Goal: Find specific page/section: Find specific page/section

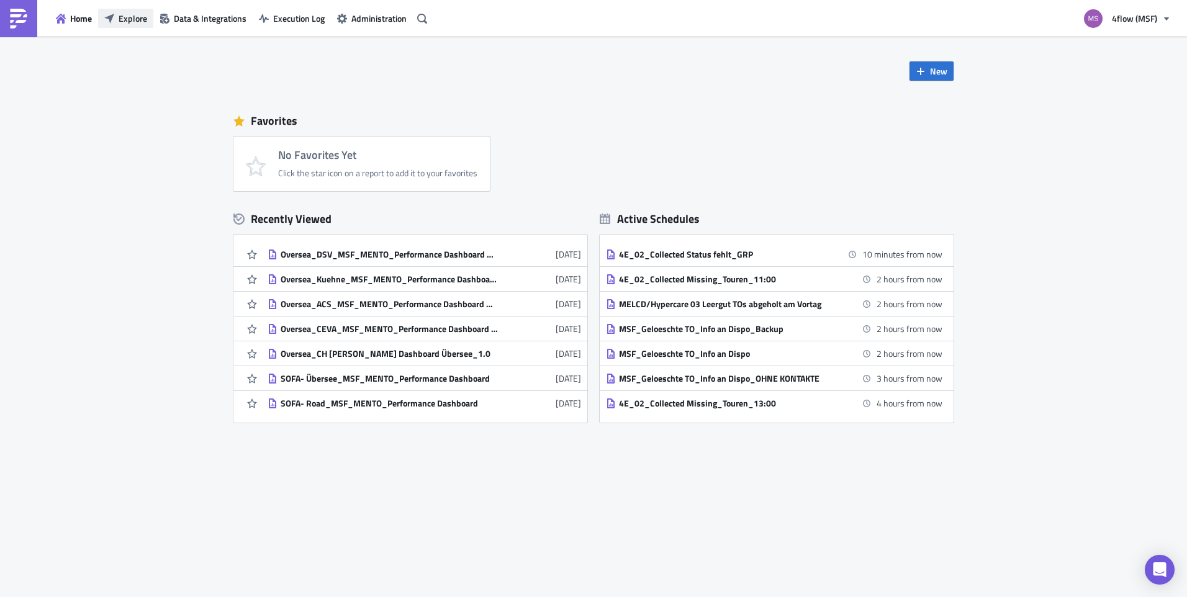
click at [139, 25] on button "Explore" at bounding box center [125, 18] width 55 height 19
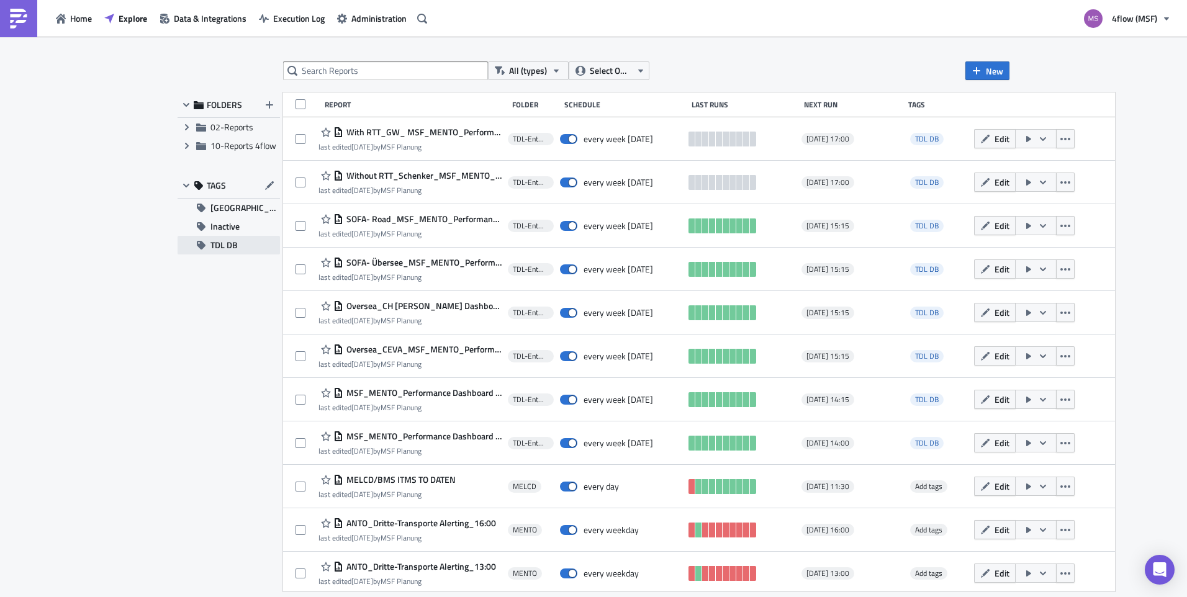
click at [242, 250] on button "TDL DB" at bounding box center [229, 245] width 102 height 19
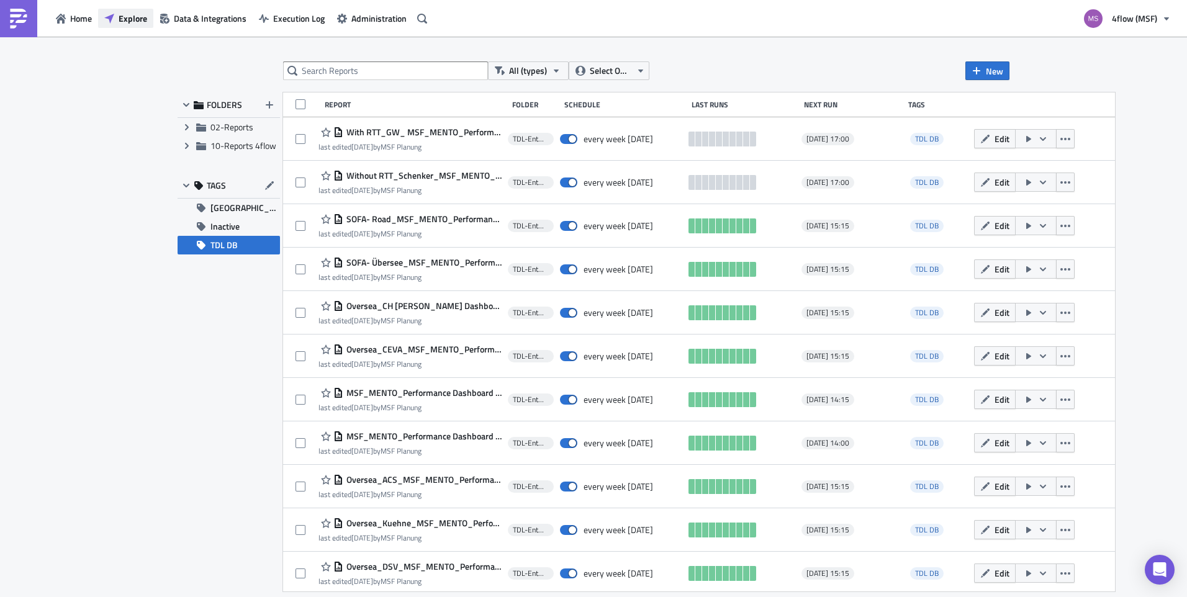
click at [137, 19] on span "Explore" at bounding box center [133, 18] width 29 height 13
click at [244, 228] on button "Inactive" at bounding box center [229, 226] width 102 height 19
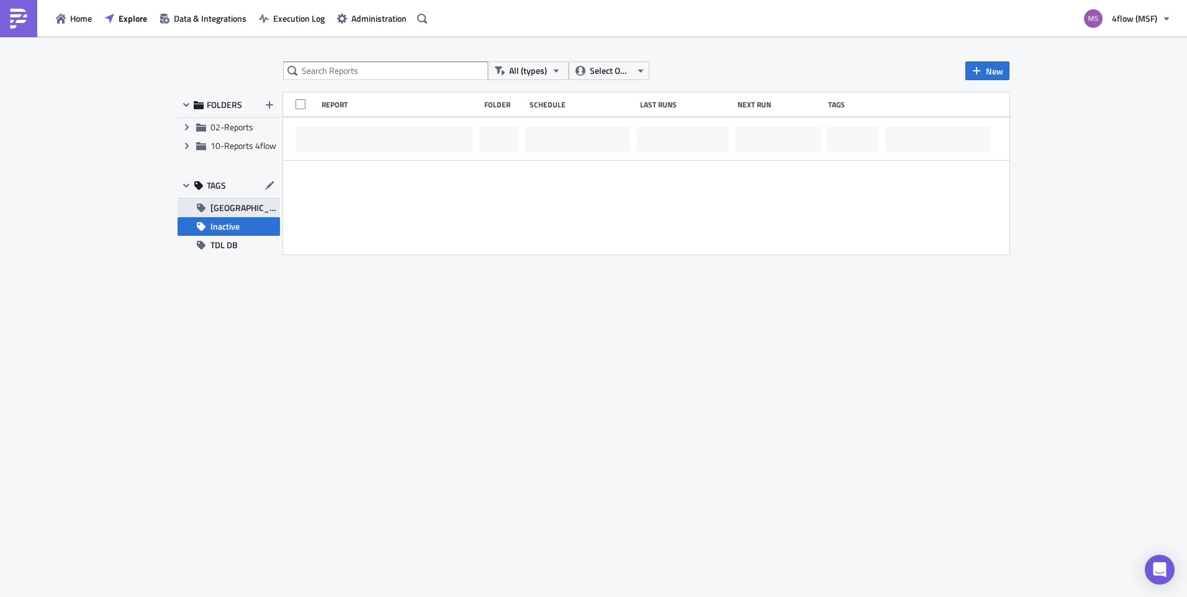
click at [244, 208] on span "[GEOGRAPHIC_DATA]" at bounding box center [245, 208] width 70 height 19
click at [243, 229] on button "Inactive" at bounding box center [229, 226] width 102 height 19
click at [243, 245] on button "TDL DB" at bounding box center [229, 245] width 102 height 19
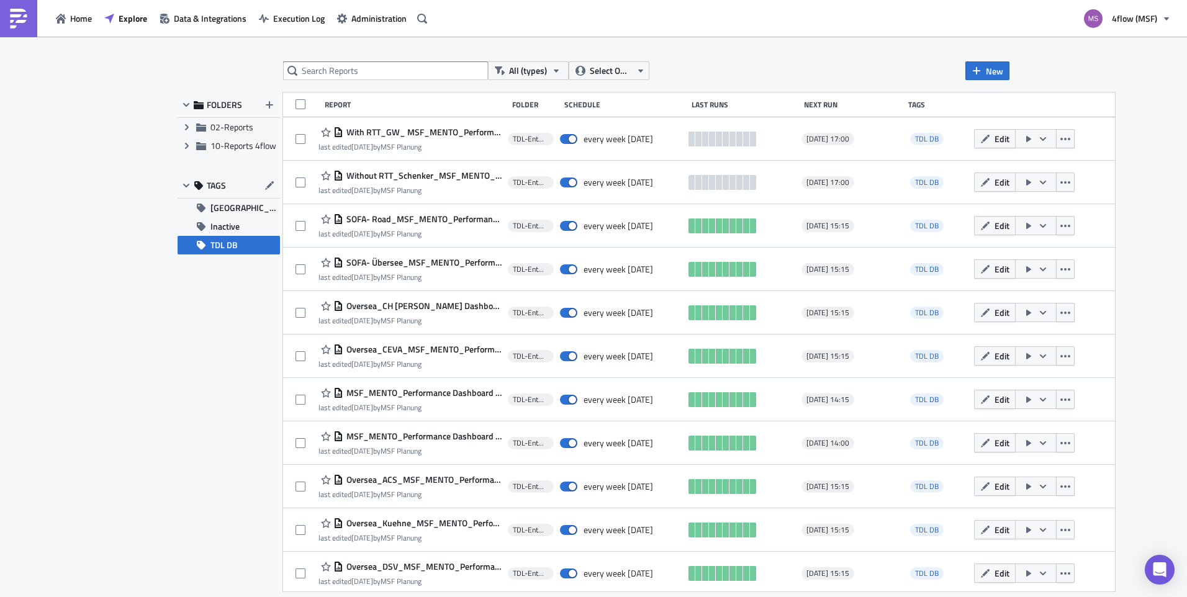
click at [85, 28] on div "Home Explore Data & Integrations Execution Log Administration" at bounding box center [216, 18] width 432 height 37
click at [78, 20] on span "Home" at bounding box center [81, 18] width 22 height 13
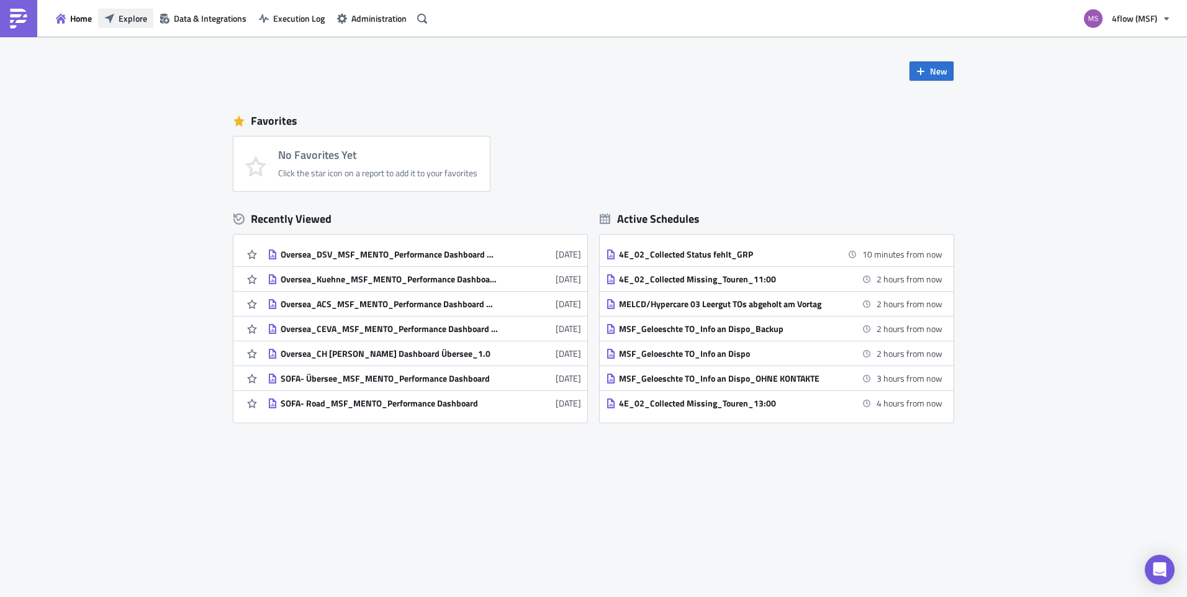
click at [122, 22] on span "Explore" at bounding box center [133, 18] width 29 height 13
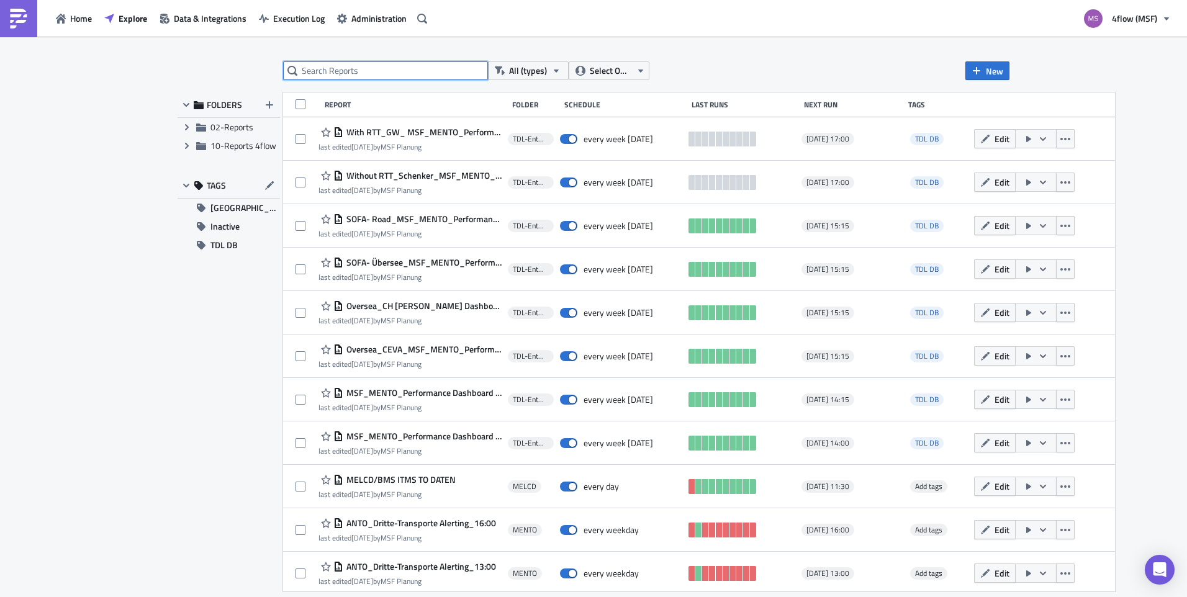
click at [339, 68] on input "text" at bounding box center [385, 70] width 205 height 19
type input "with"
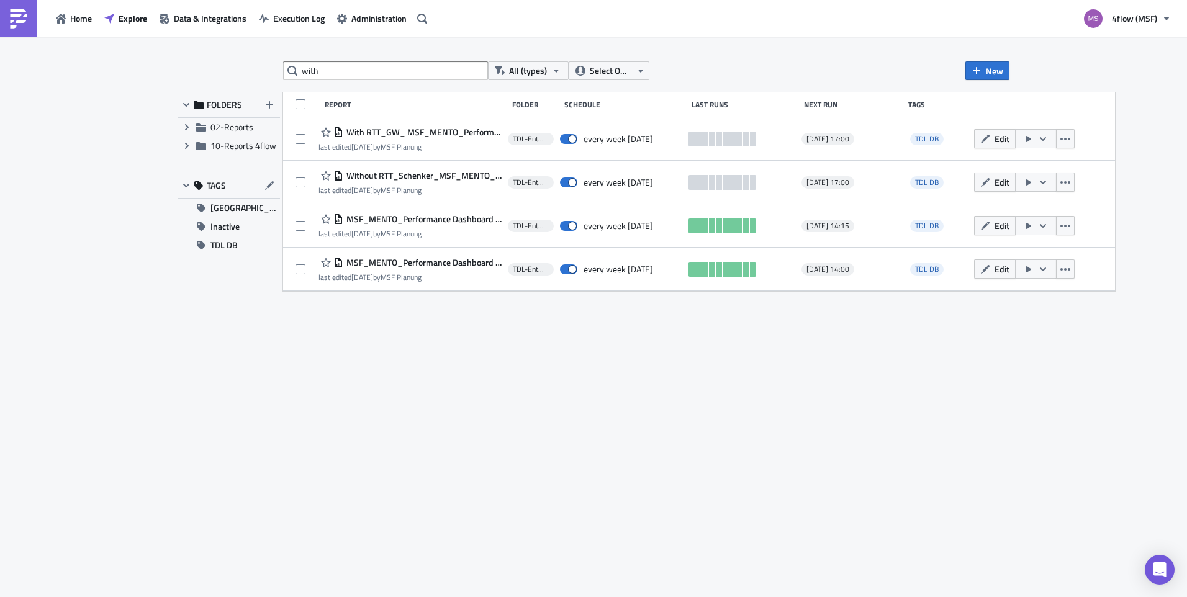
click at [309, 376] on div "with All (types) Select Owner New FOLDERS Expand group 02-Reports Expand group …" at bounding box center [593, 317] width 844 height 513
